Goal: Transaction & Acquisition: Purchase product/service

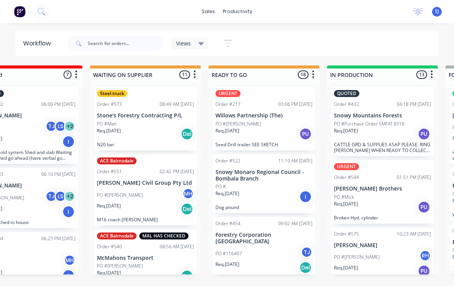
scroll to position [707, 0]
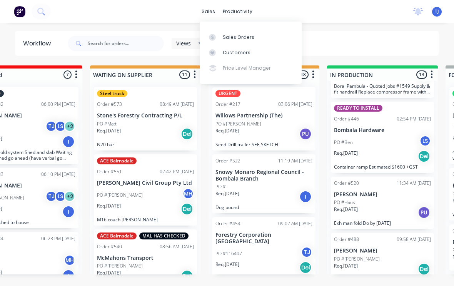
click at [241, 34] on div "Sales Orders" at bounding box center [239, 37] width 32 height 7
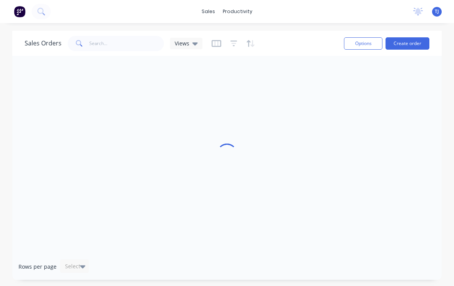
scroll to position [0, 0]
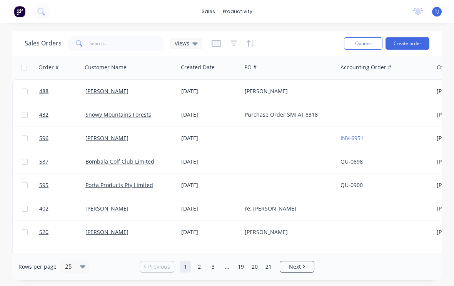
click at [417, 42] on button "Create order" at bounding box center [407, 43] width 44 height 12
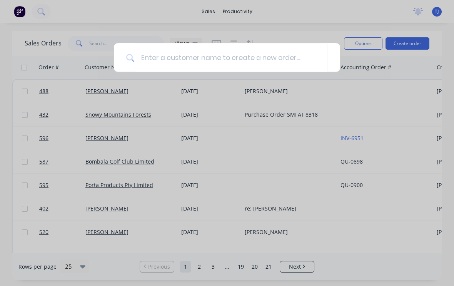
scroll to position [0, 0]
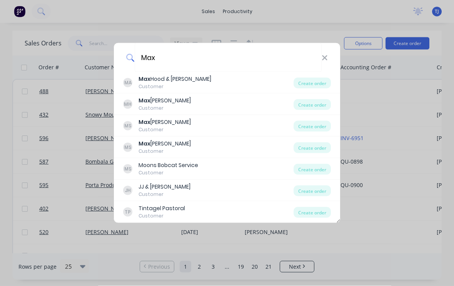
type input "Max"
click at [316, 102] on div "Create order" at bounding box center [311, 104] width 37 height 11
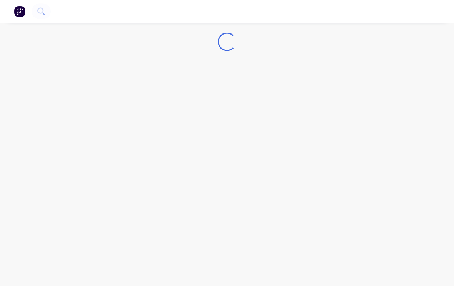
scroll to position [0, 0]
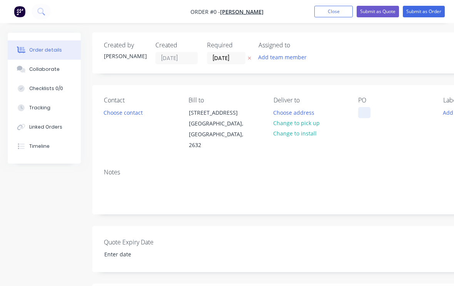
click at [365, 113] on div at bounding box center [364, 112] width 12 height 11
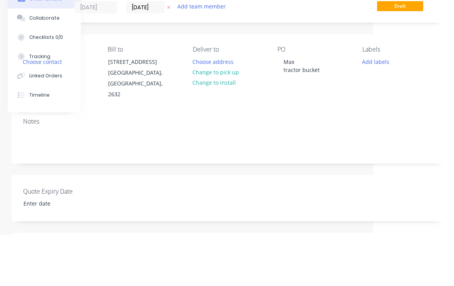
scroll to position [52, 81]
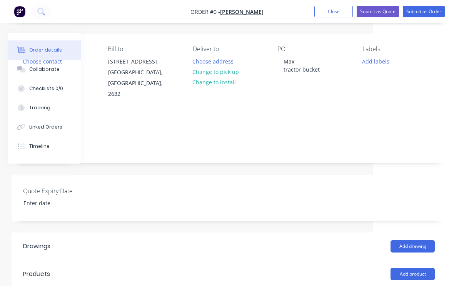
click at [233, 71] on div "Order details Collaborate Checklists 0/0 Tracking Linked Orders Timeline Order …" at bounding box center [186, 215] width 534 height 469
click at [234, 72] on button "Change to pick up" at bounding box center [215, 72] width 55 height 10
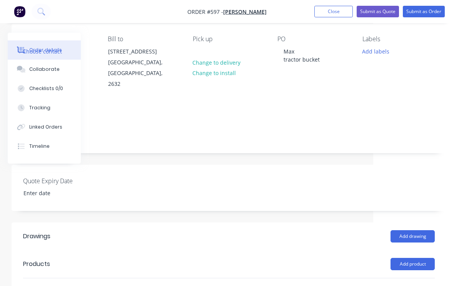
scroll to position [71, 81]
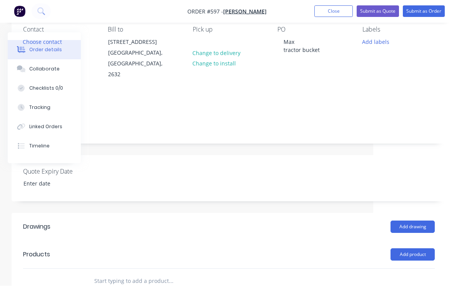
click at [420, 248] on button "Add product" at bounding box center [412, 254] width 44 height 12
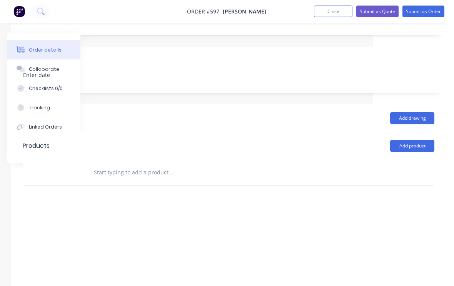
scroll to position [180, 81]
click at [422, 139] on button "Add product" at bounding box center [412, 145] width 44 height 12
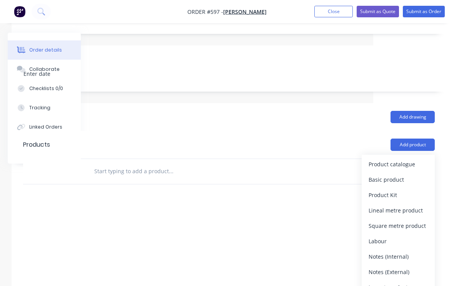
click at [408, 158] on div "Product catalogue" at bounding box center [397, 163] width 59 height 11
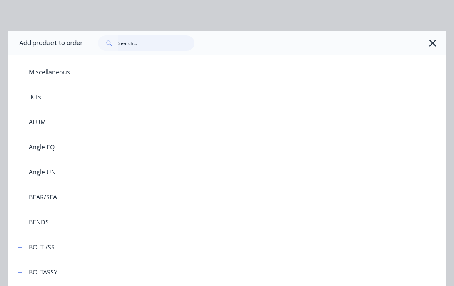
click at [140, 43] on input "text" at bounding box center [156, 42] width 76 height 15
type input "Flat"
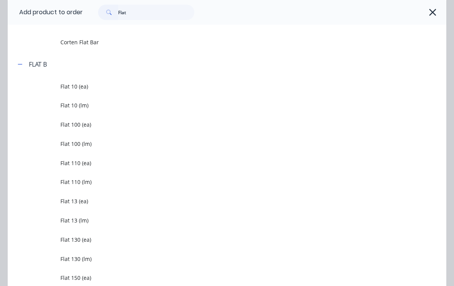
scroll to position [181, 81]
click at [85, 144] on span "Flat 100 (lm)" at bounding box center [214, 144] width 309 height 8
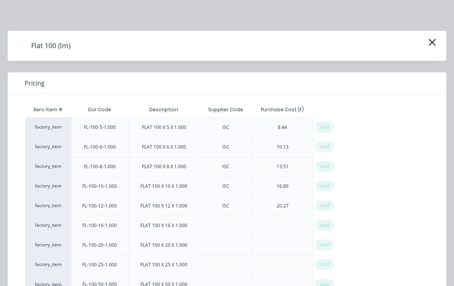
click at [287, 165] on div "13.51" at bounding box center [282, 166] width 12 height 7
click at [288, 163] on div "13.51" at bounding box center [282, 166] width 12 height 7
click at [292, 165] on div "13.51" at bounding box center [282, 166] width 24 height 19
click at [327, 166] on span "add" at bounding box center [324, 166] width 9 height 8
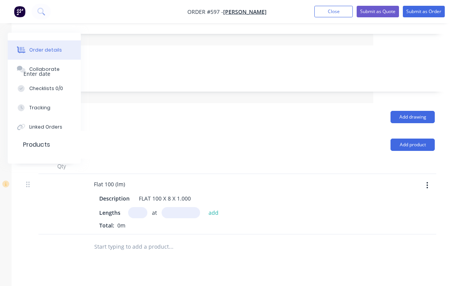
click at [138, 207] on input "text" at bounding box center [137, 212] width 19 height 11
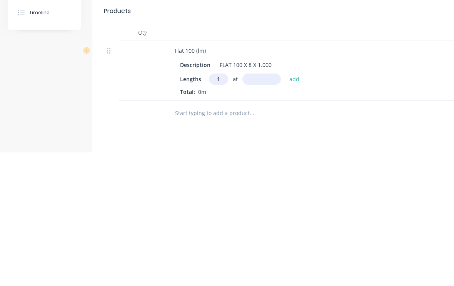
type input "1"
click at [260, 207] on input "text" at bounding box center [261, 212] width 38 height 11
type input "1900"
click at [297, 207] on button "add" at bounding box center [294, 212] width 18 height 10
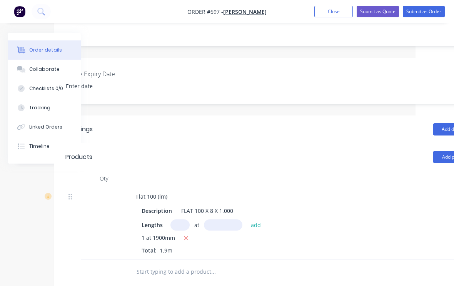
scroll to position [168, 81]
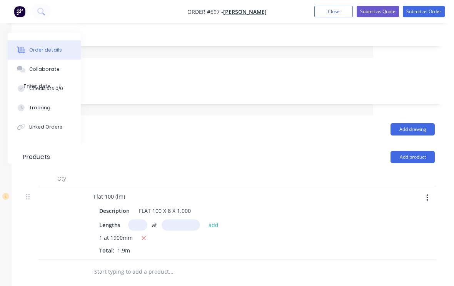
click at [419, 151] on button "Add product" at bounding box center [412, 157] width 44 height 12
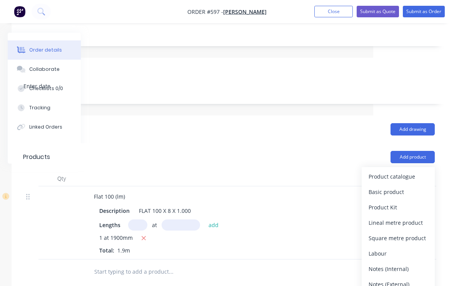
click at [410, 171] on div "Product catalogue" at bounding box center [397, 176] width 59 height 11
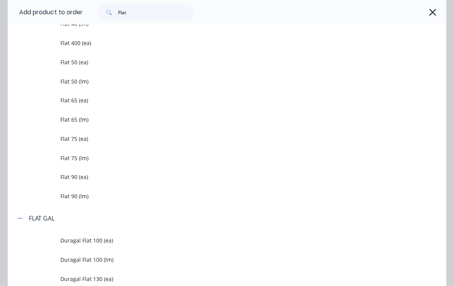
scroll to position [801, 0]
click at [82, 159] on span "Flat 75 (lm)" at bounding box center [214, 158] width 309 height 8
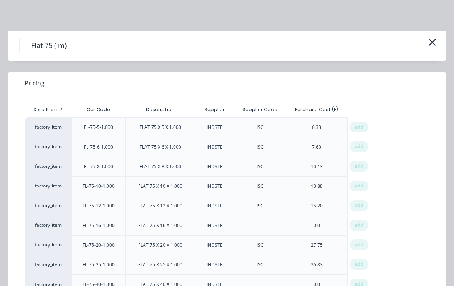
click at [359, 165] on span "add" at bounding box center [358, 166] width 9 height 8
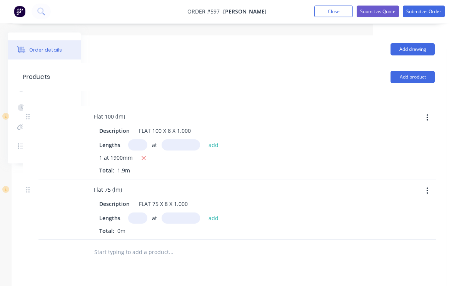
scroll to position [248, 81]
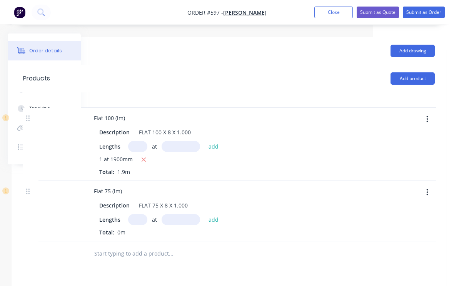
click at [138, 213] on input "text" at bounding box center [137, 218] width 19 height 11
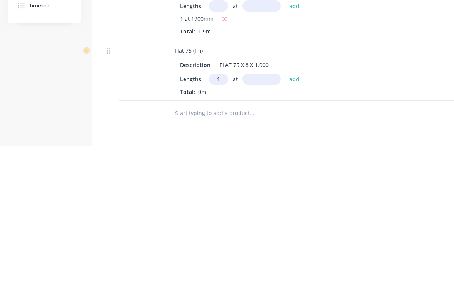
type input "1"
click at [256, 214] on input "text" at bounding box center [261, 219] width 38 height 11
type input "1900"
click at [297, 214] on button "add" at bounding box center [294, 219] width 18 height 10
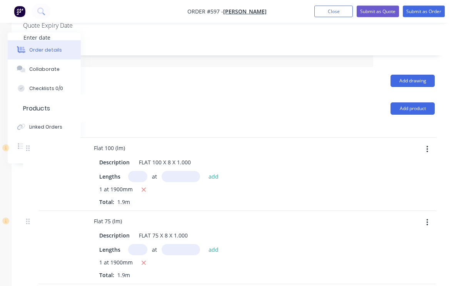
click at [414, 103] on button "Add product" at bounding box center [412, 109] width 44 height 12
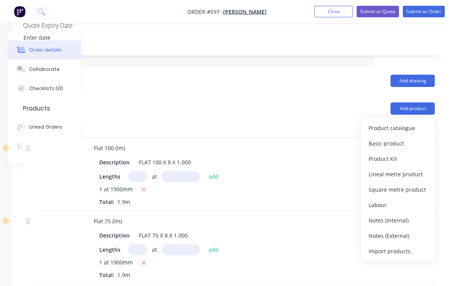
click at [403, 122] on div "Product catalogue" at bounding box center [397, 127] width 59 height 11
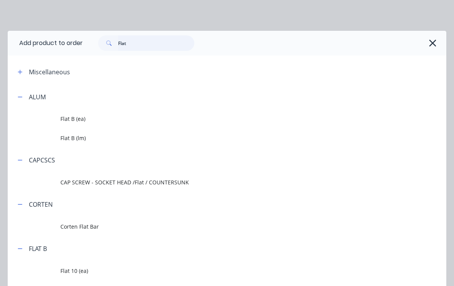
click at [148, 41] on input "Flat" at bounding box center [156, 42] width 76 height 15
type input "F"
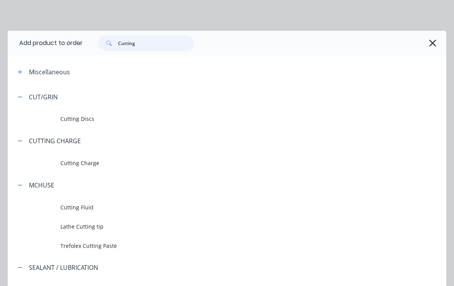
type input "Cutting c"
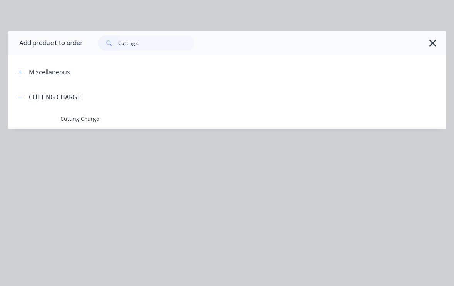
click at [84, 115] on span "Cutting Charge" at bounding box center [214, 119] width 309 height 8
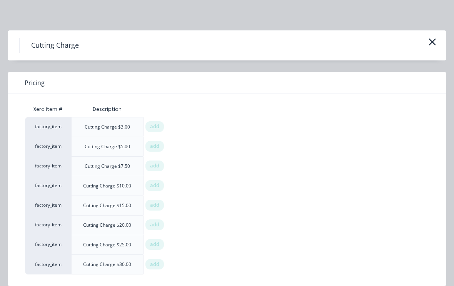
scroll to position [217, 81]
click at [164, 141] on div "add" at bounding box center [154, 147] width 23 height 20
click at [150, 145] on span "add" at bounding box center [154, 147] width 9 height 8
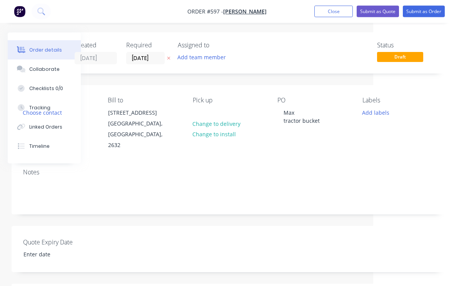
scroll to position [0, 81]
click at [378, 113] on button "Add labels" at bounding box center [375, 112] width 35 height 10
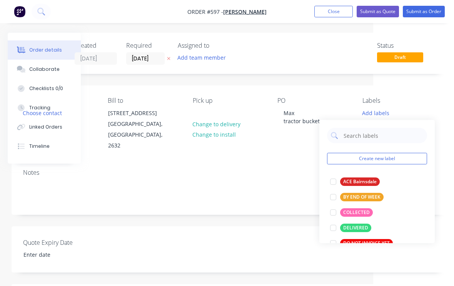
click at [335, 212] on div at bounding box center [332, 212] width 15 height 15
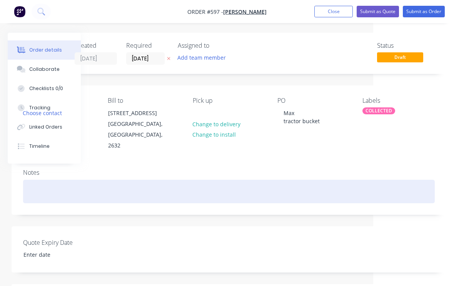
click at [268, 188] on div at bounding box center [228, 191] width 411 height 23
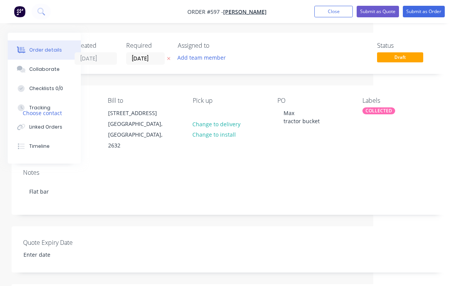
click at [426, 10] on button "Submit as Order" at bounding box center [424, 12] width 42 height 12
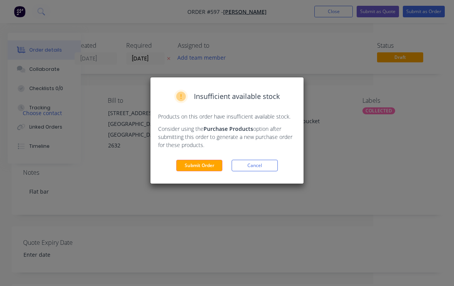
click at [203, 167] on button "Submit Order" at bounding box center [199, 166] width 46 height 12
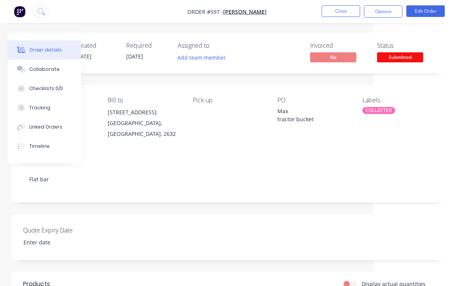
click at [342, 9] on button "Close" at bounding box center [340, 11] width 38 height 12
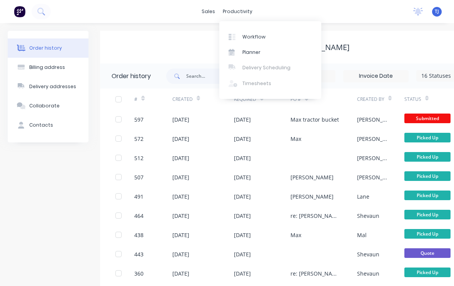
click at [261, 36] on div "Workflow" at bounding box center [253, 36] width 23 height 7
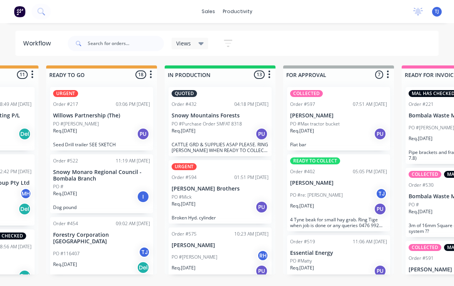
scroll to position [241, 0]
